Goal: Find specific page/section: Find specific page/section

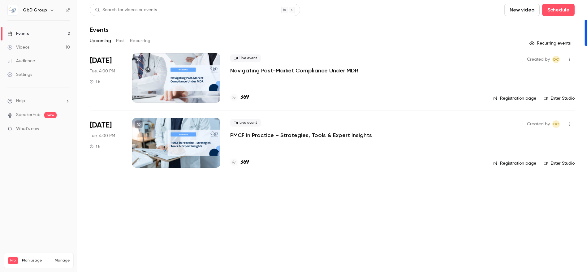
click at [192, 71] on div at bounding box center [176, 77] width 88 height 49
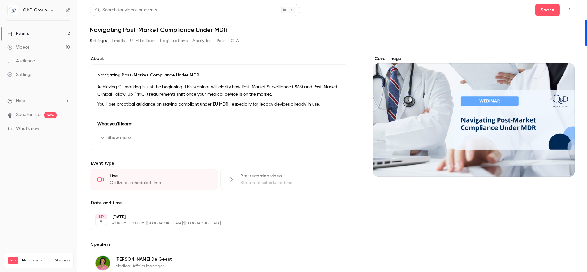
click at [567, 10] on icon "button" at bounding box center [569, 10] width 5 height 4
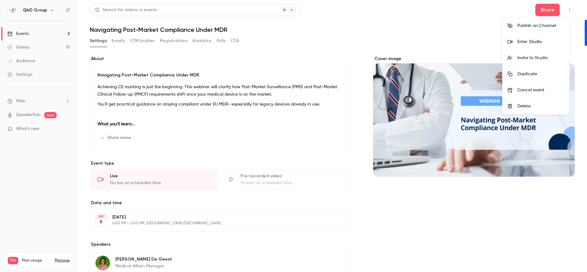
click at [528, 40] on div "Enter Studio" at bounding box center [540, 42] width 47 height 6
